Goal: Check status: Check status

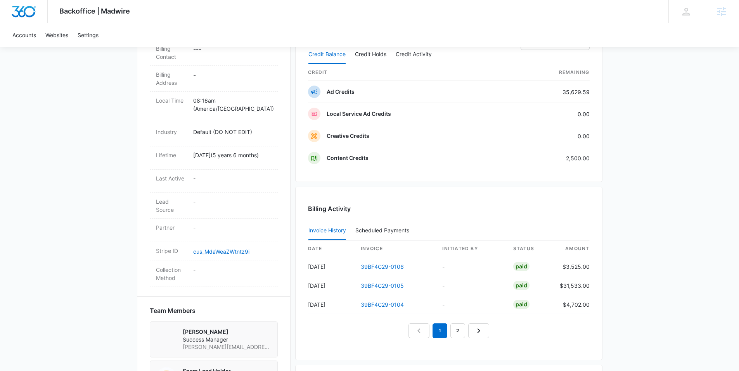
scroll to position [425, 0]
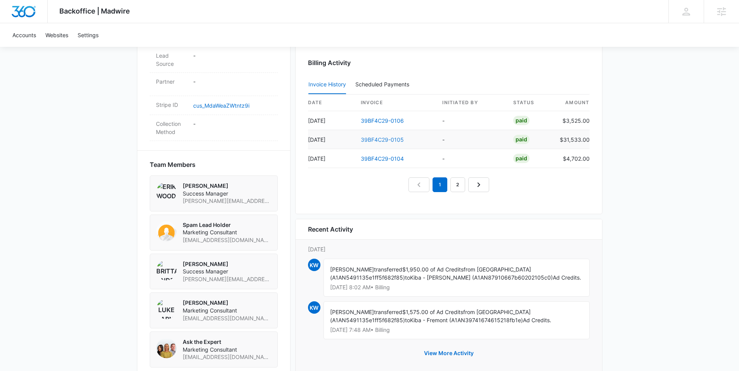
click at [380, 140] on link "39BF4C29-0105" at bounding box center [382, 139] width 43 height 7
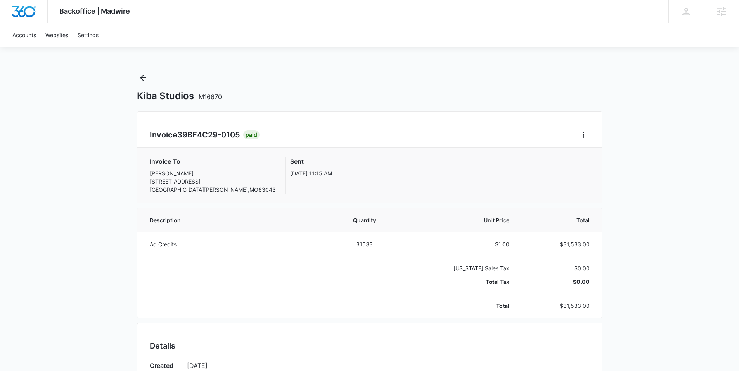
click at [153, 74] on div "Kiba Studios M16670" at bounding box center [369, 87] width 465 height 30
click at [162, 76] on div "Kiba Studios M16670" at bounding box center [369, 87] width 465 height 30
click at [140, 74] on icon "Back" at bounding box center [142, 77] width 9 height 9
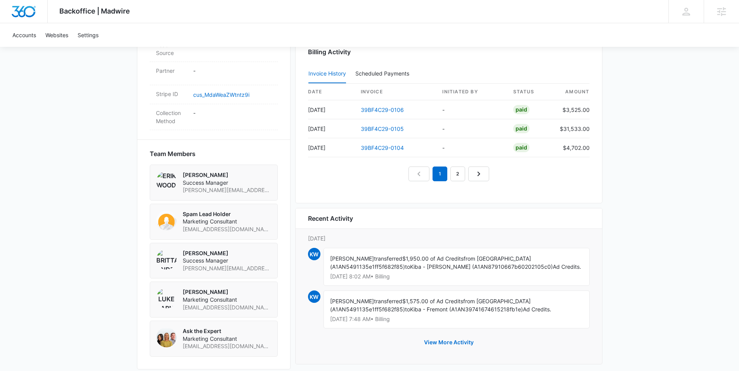
scroll to position [444, 0]
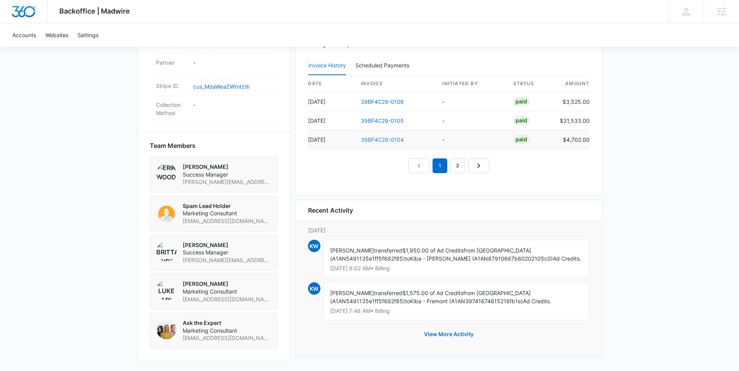
click at [383, 141] on link "39BF4C29-0104" at bounding box center [382, 139] width 43 height 7
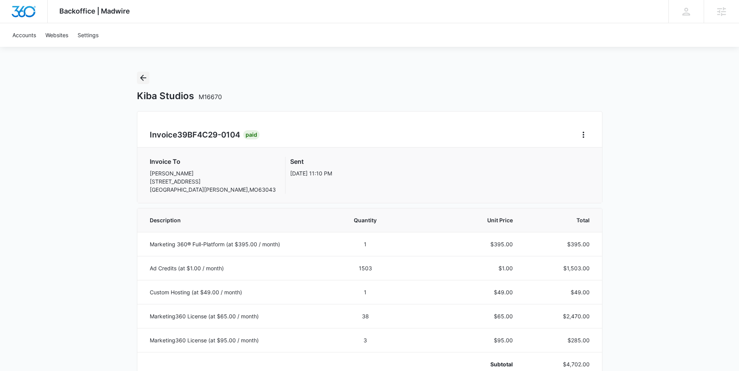
click at [143, 79] on icon "Back" at bounding box center [142, 77] width 9 height 9
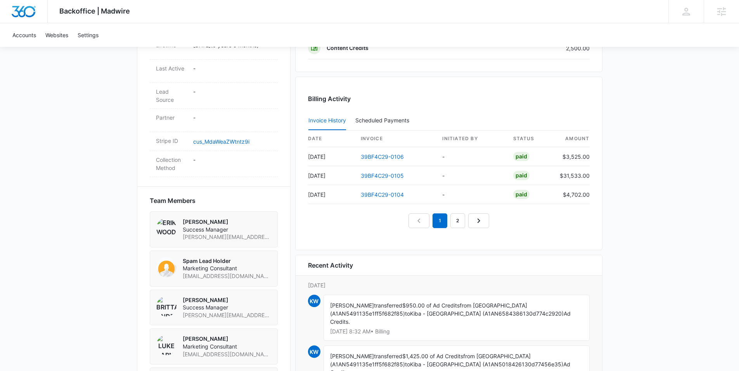
scroll to position [391, 0]
